Goal: Information Seeking & Learning: Learn about a topic

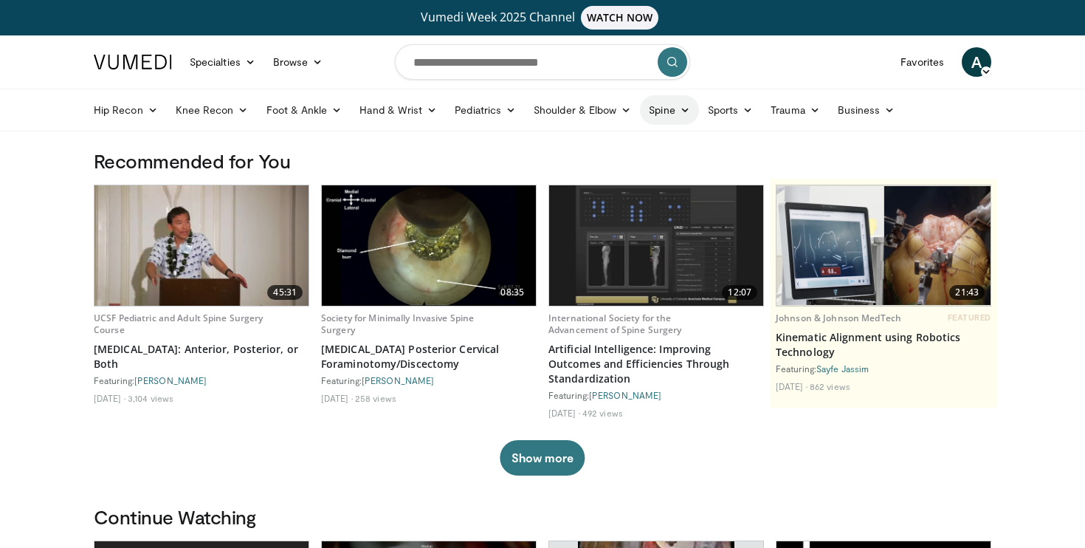
click at [660, 111] on link "Spine" at bounding box center [669, 110] width 58 height 30
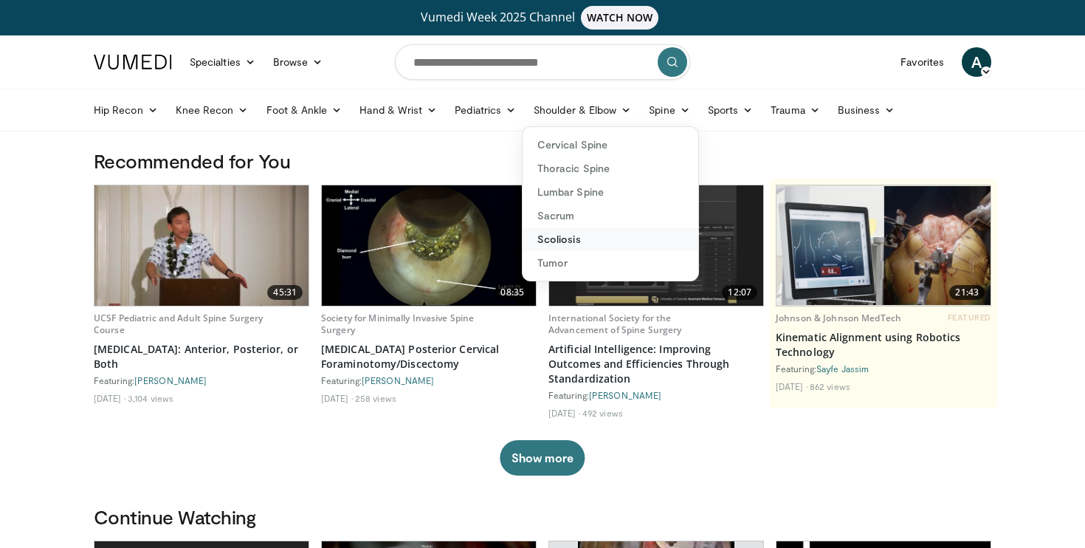
click at [567, 239] on link "Scoliosis" at bounding box center [610, 239] width 176 height 24
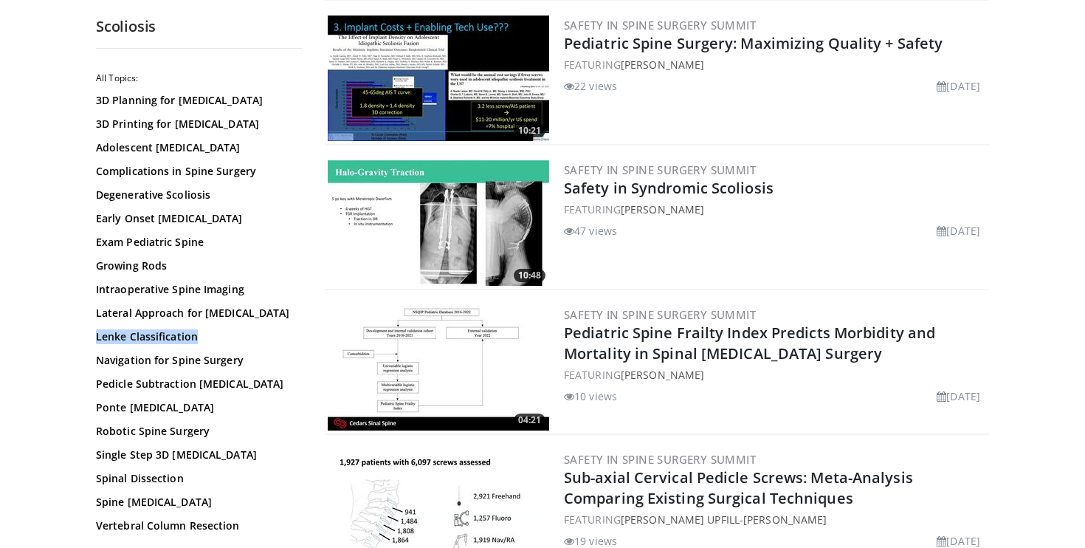
scroll to position [2215, 0]
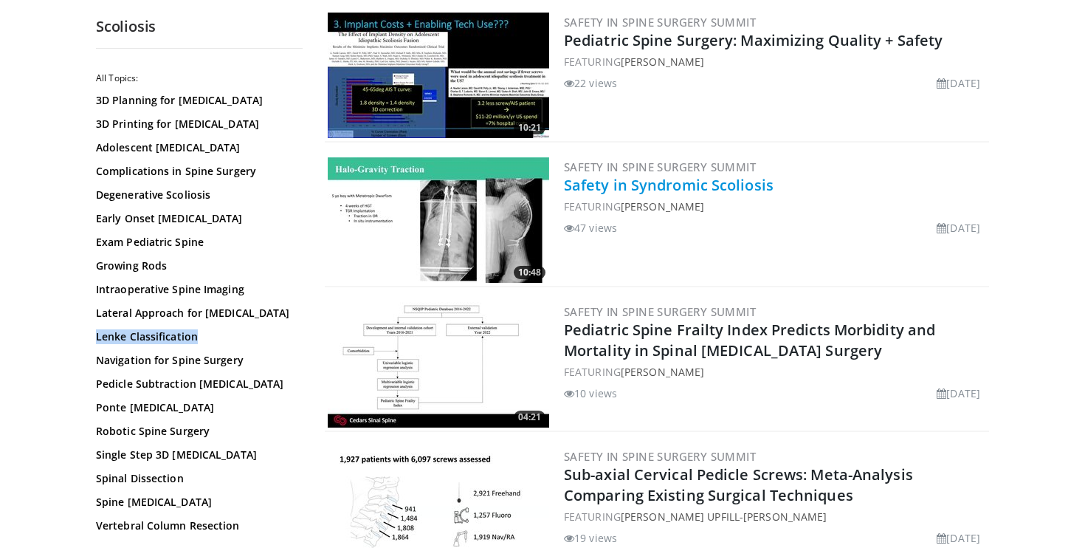
click at [721, 182] on link "Safety in Syndromic Scoliosis" at bounding box center [669, 185] width 210 height 20
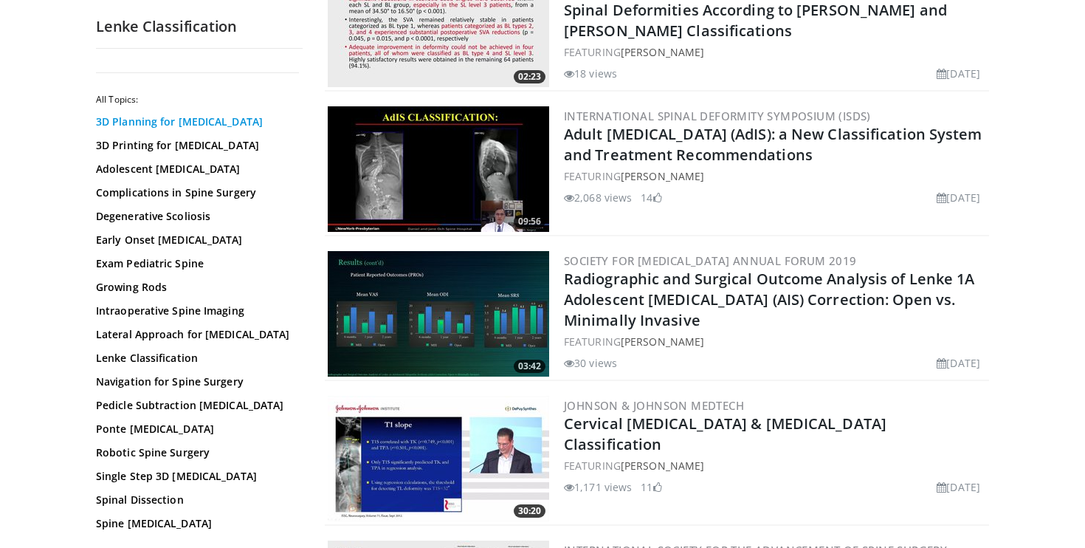
click at [207, 123] on link "3D Planning for Scoliosis" at bounding box center [195, 121] width 199 height 15
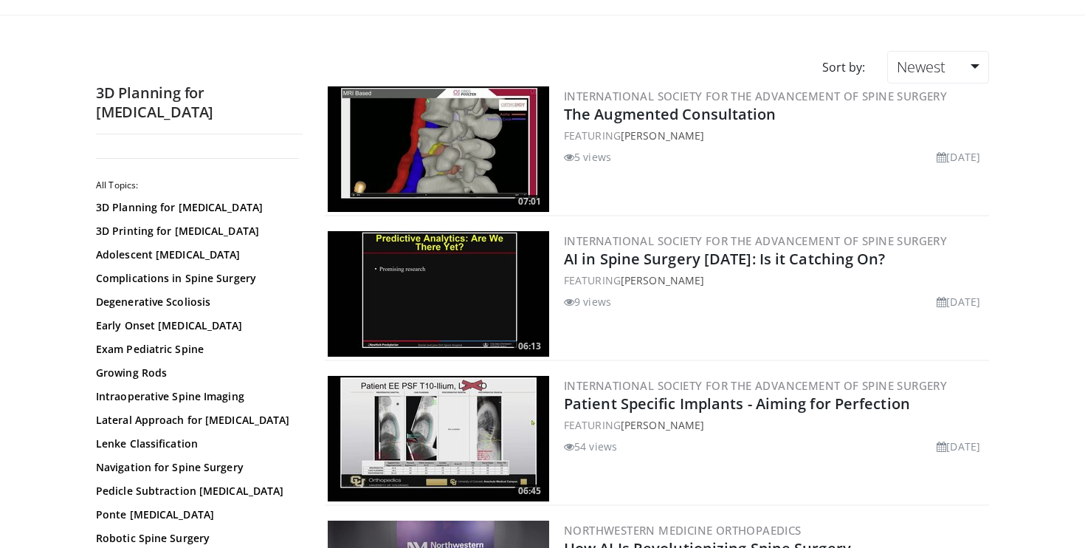
scroll to position [115, 0]
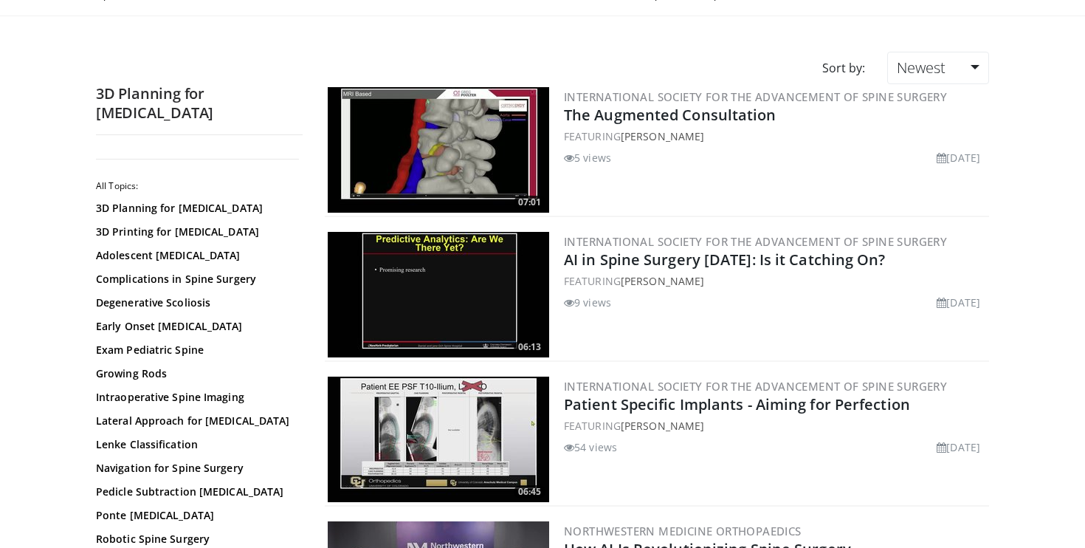
click at [497, 452] on img at bounding box center [438, 438] width 221 height 125
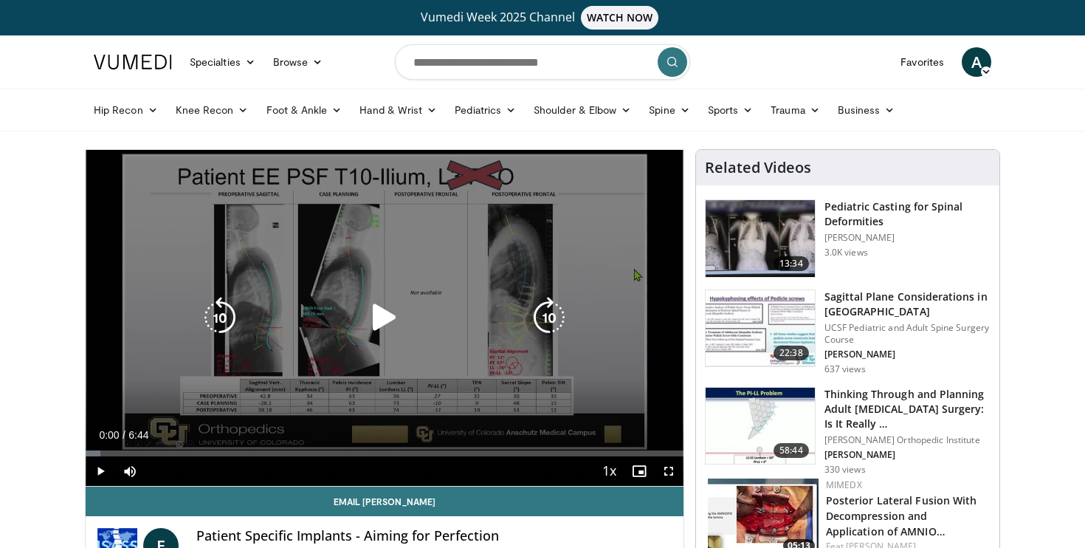
click at [387, 306] on icon "Video Player" at bounding box center [384, 317] width 41 height 41
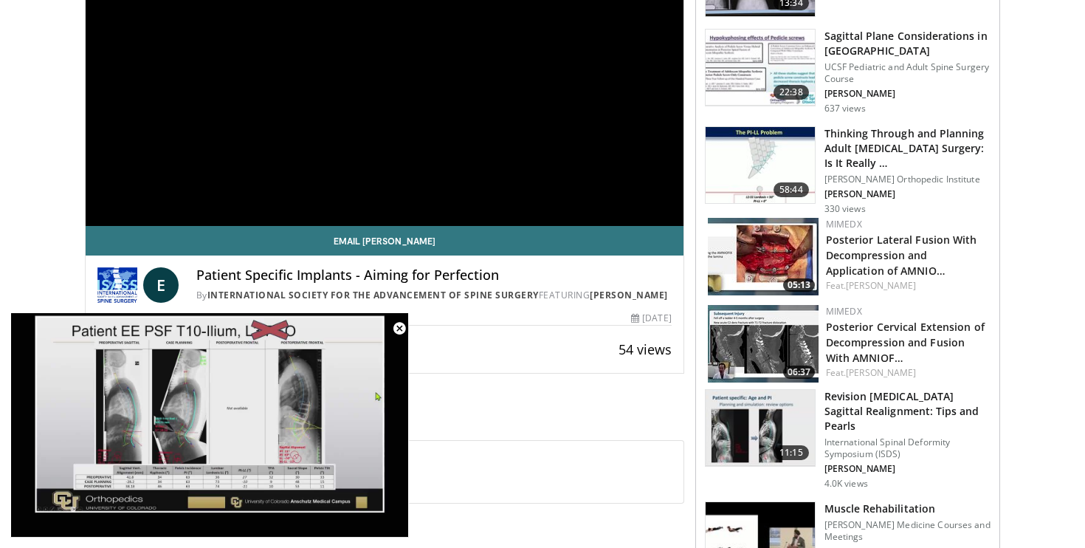
scroll to position [262, 0]
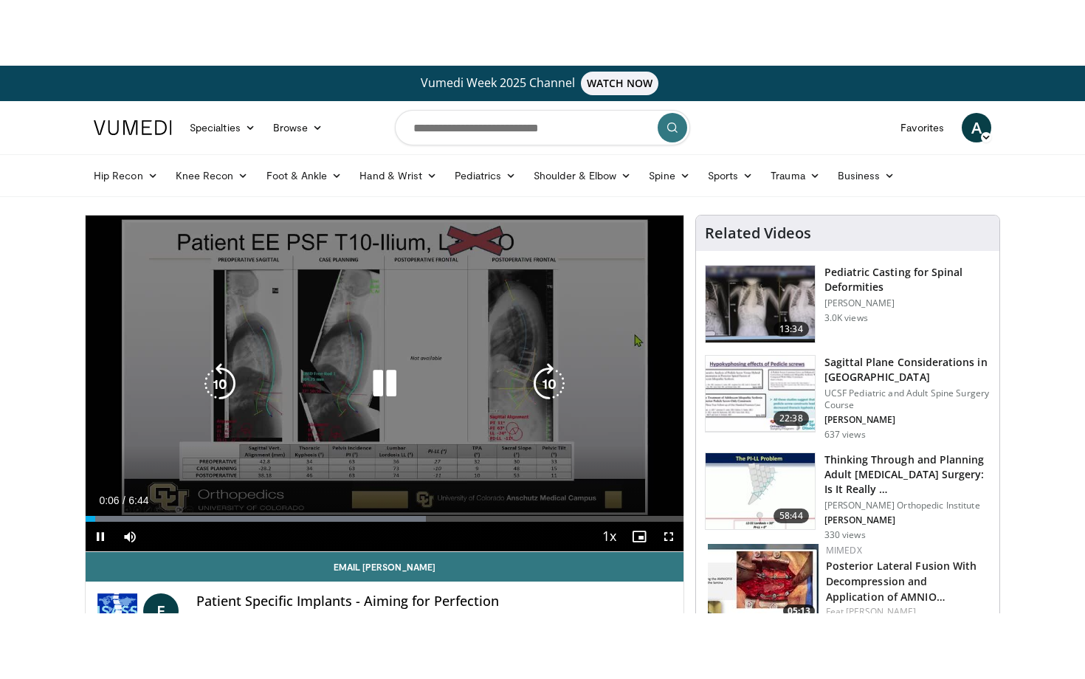
scroll to position [0, 0]
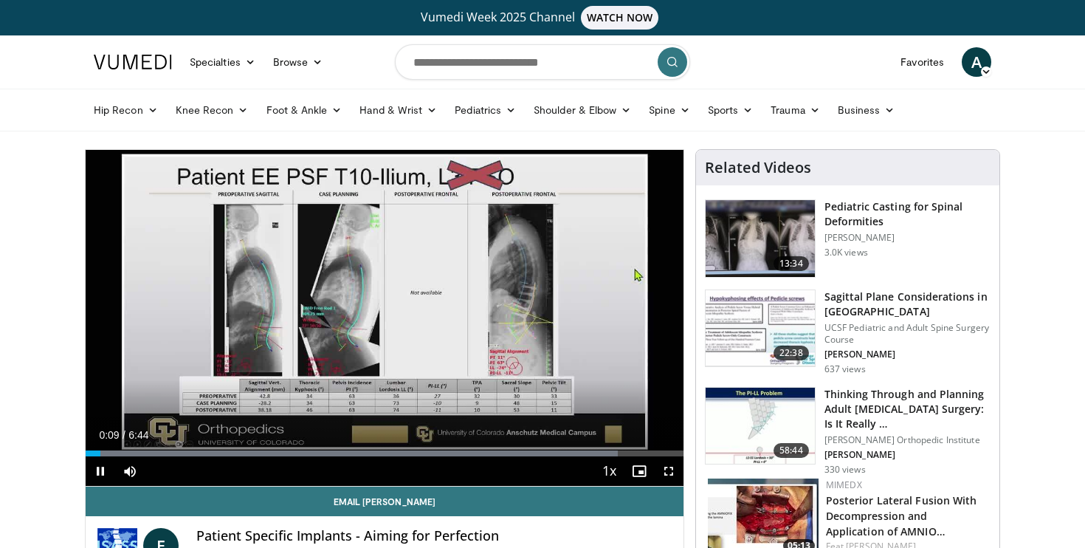
click at [665, 474] on span "Video Player" at bounding box center [669, 471] width 30 height 30
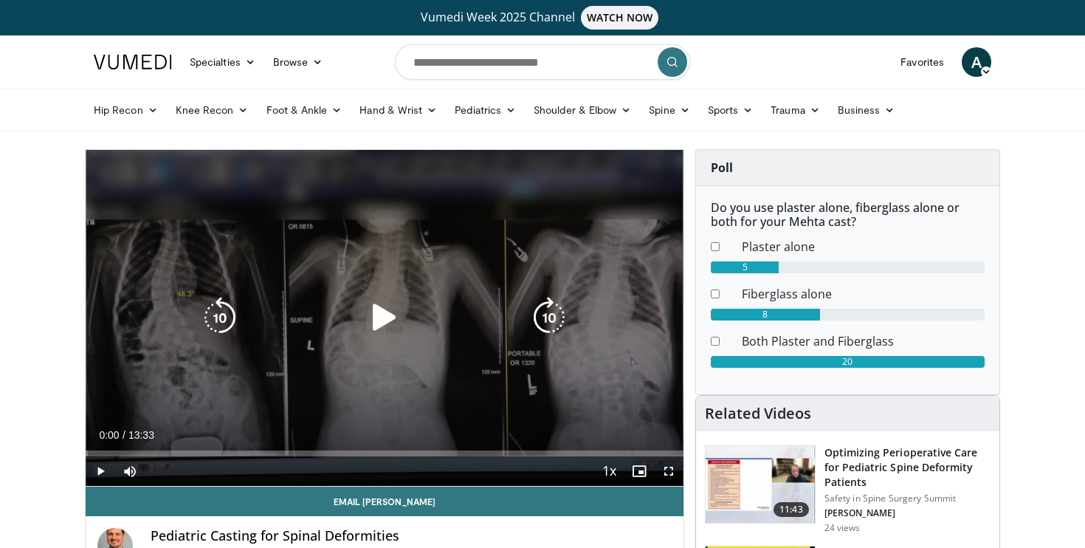
click at [444, 281] on div "10 seconds Tap to unmute" at bounding box center [385, 318] width 598 height 336
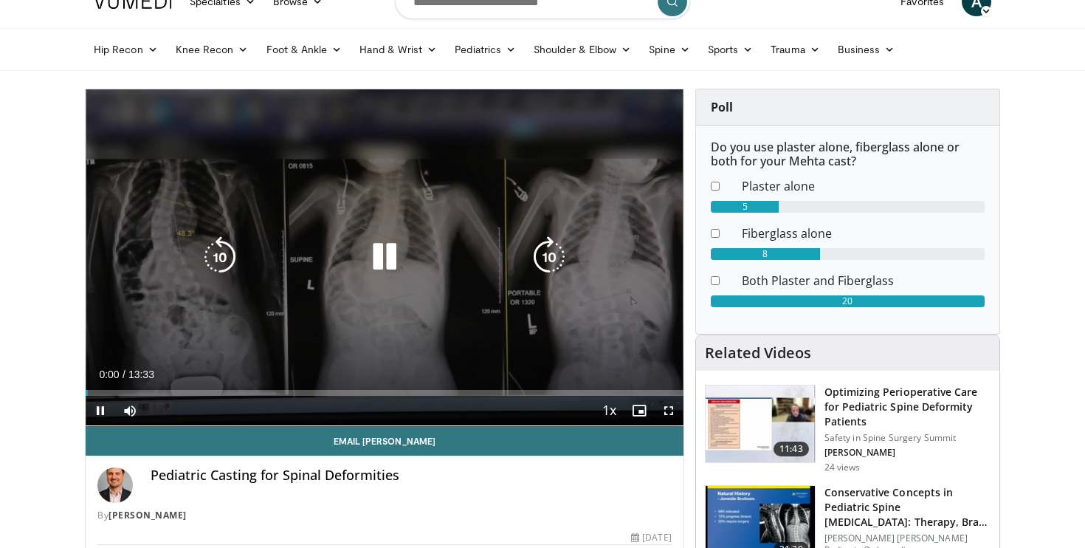
scroll to position [62, 0]
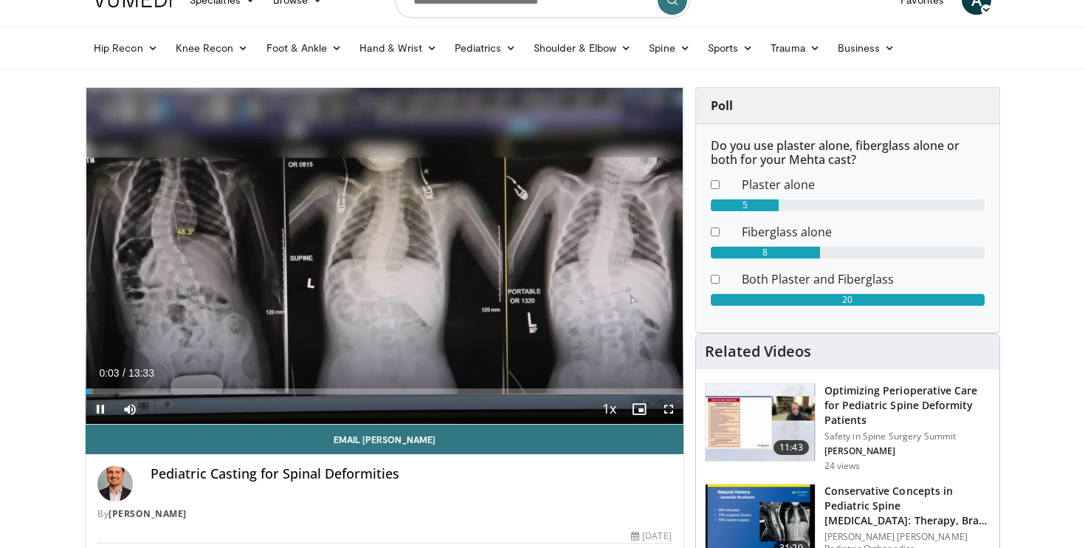
click at [669, 408] on span "Video Player" at bounding box center [669, 409] width 30 height 30
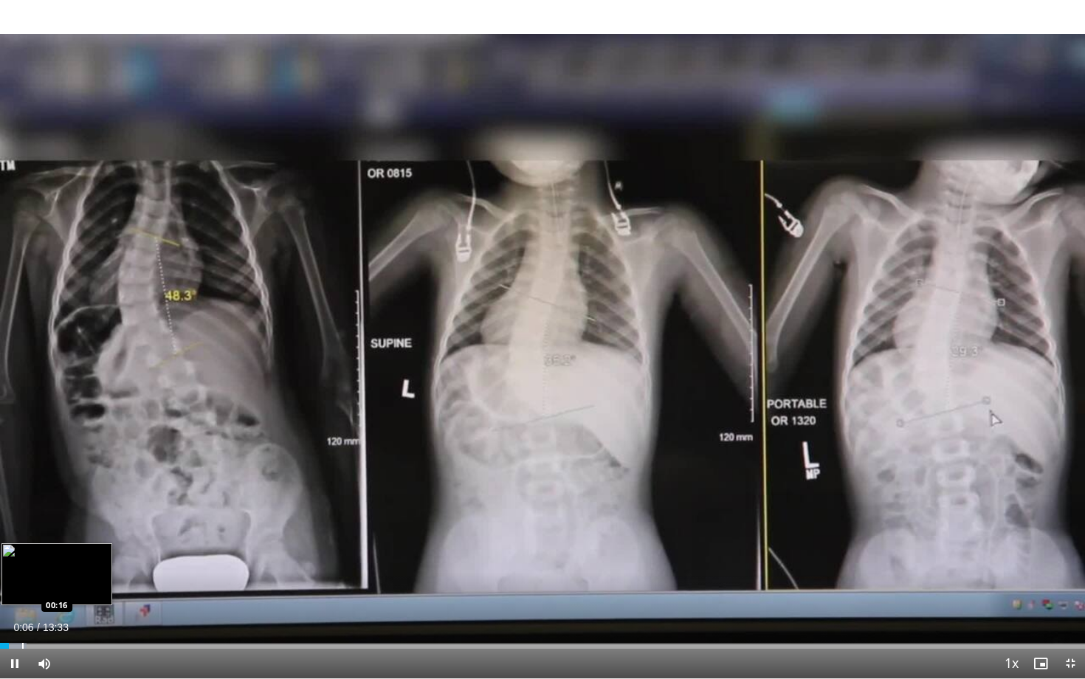
click at [22, 547] on div "Loaded : 2.46% 00:06 00:16" at bounding box center [542, 642] width 1085 height 14
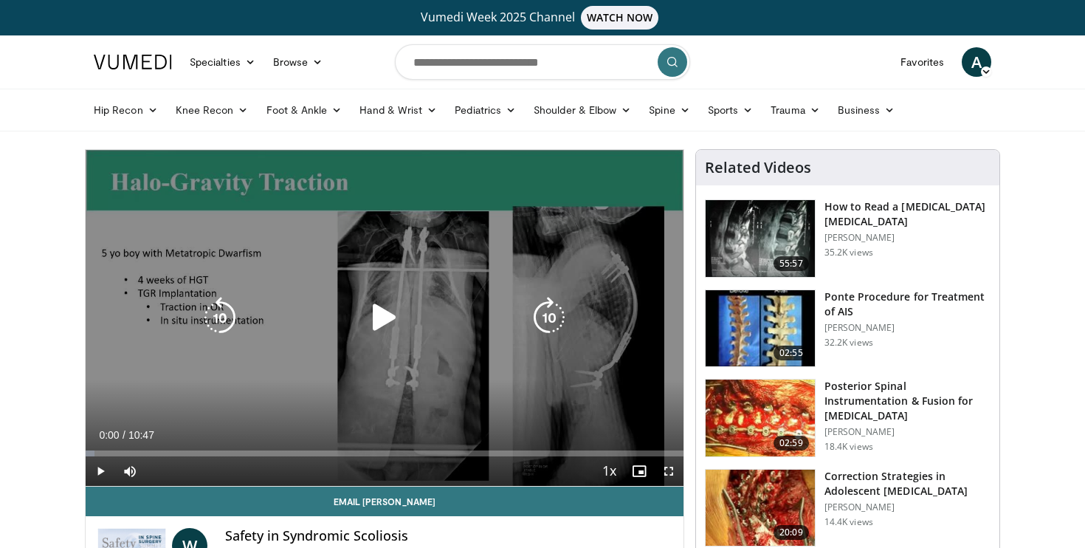
click at [389, 328] on icon "Video Player" at bounding box center [384, 317] width 41 height 41
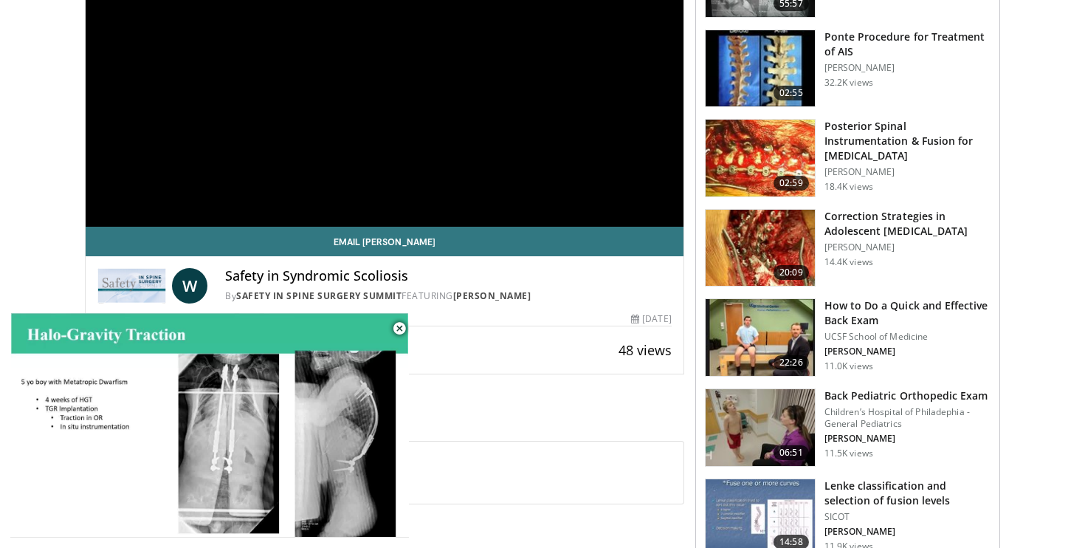
scroll to position [261, 0]
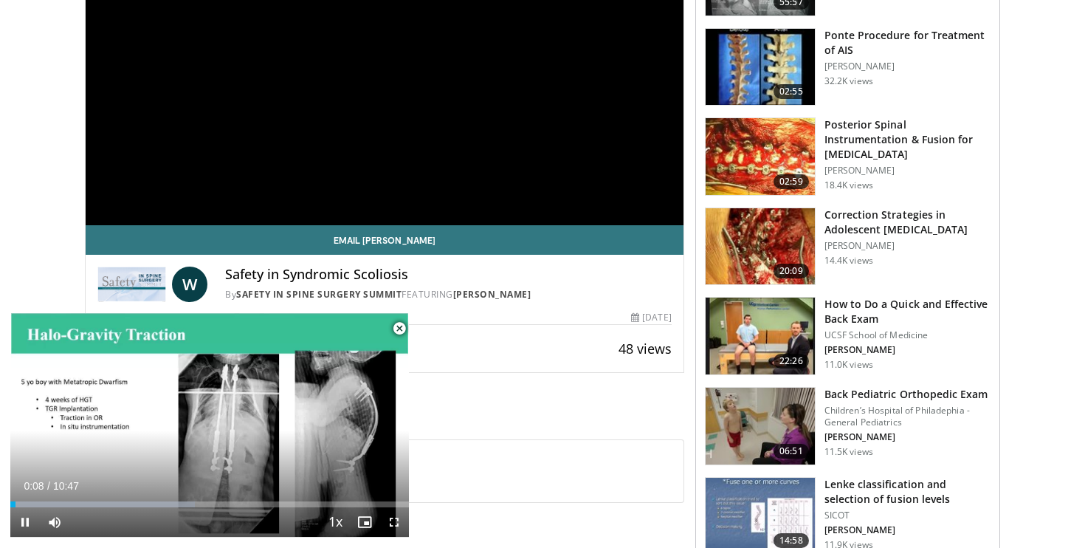
click at [400, 331] on span "Video Player" at bounding box center [399, 329] width 30 height 30
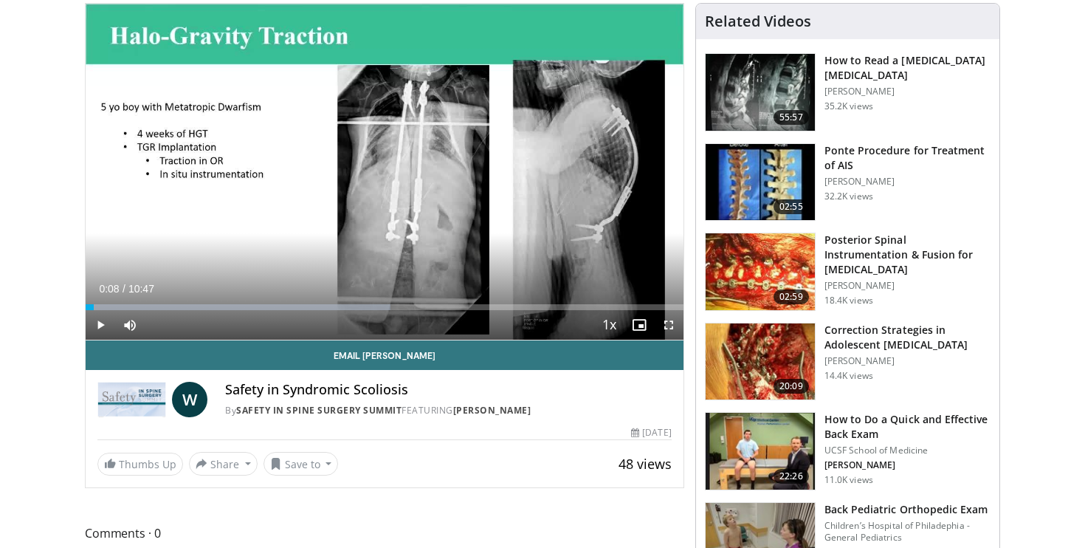
scroll to position [4, 0]
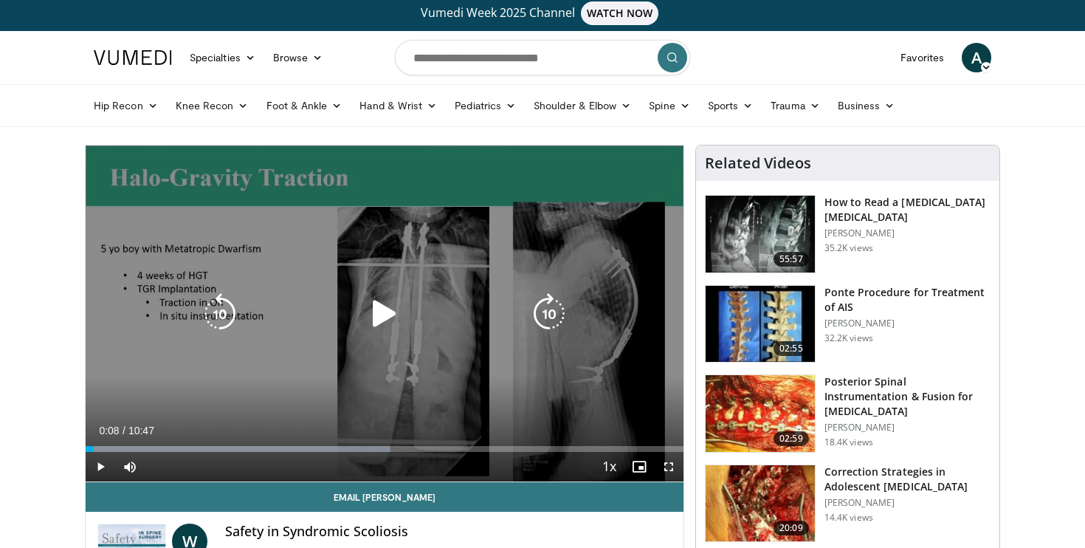
click at [413, 283] on div "10 seconds Tap to unmute" at bounding box center [385, 313] width 598 height 336
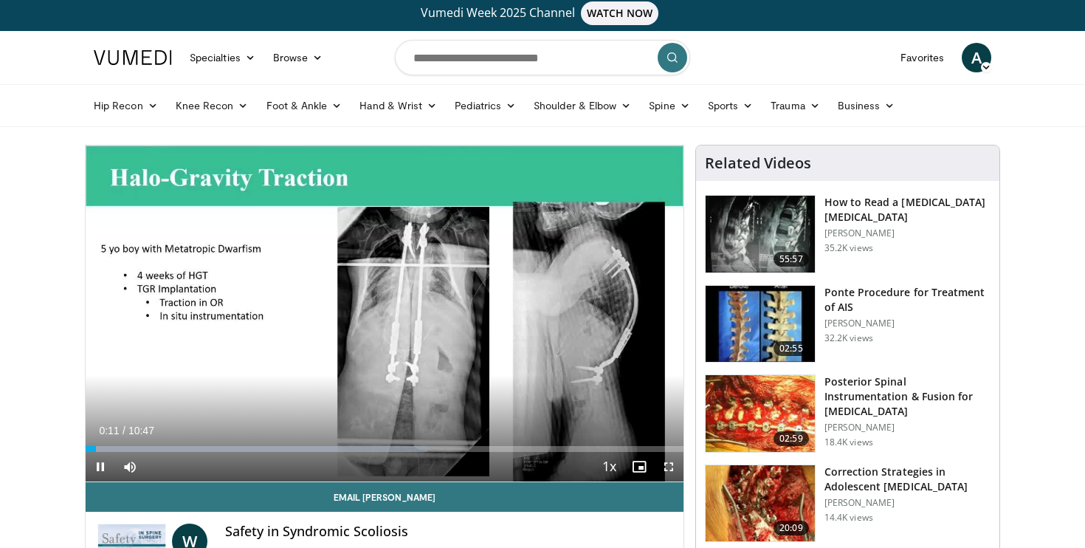
click at [676, 470] on span "Video Player" at bounding box center [669, 467] width 30 height 30
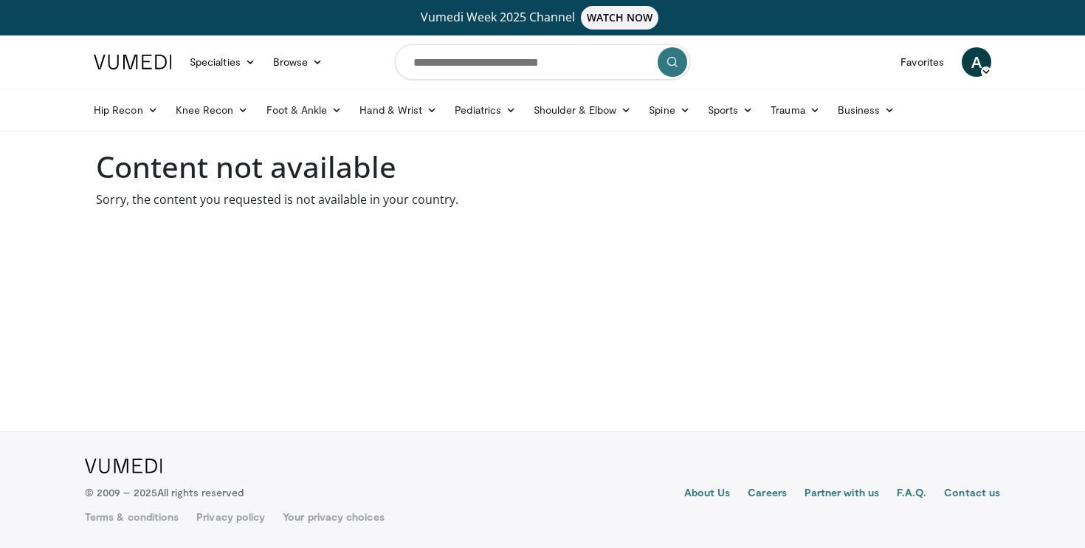
click at [145, 55] on img at bounding box center [133, 62] width 78 height 15
